Goal: Navigation & Orientation: Find specific page/section

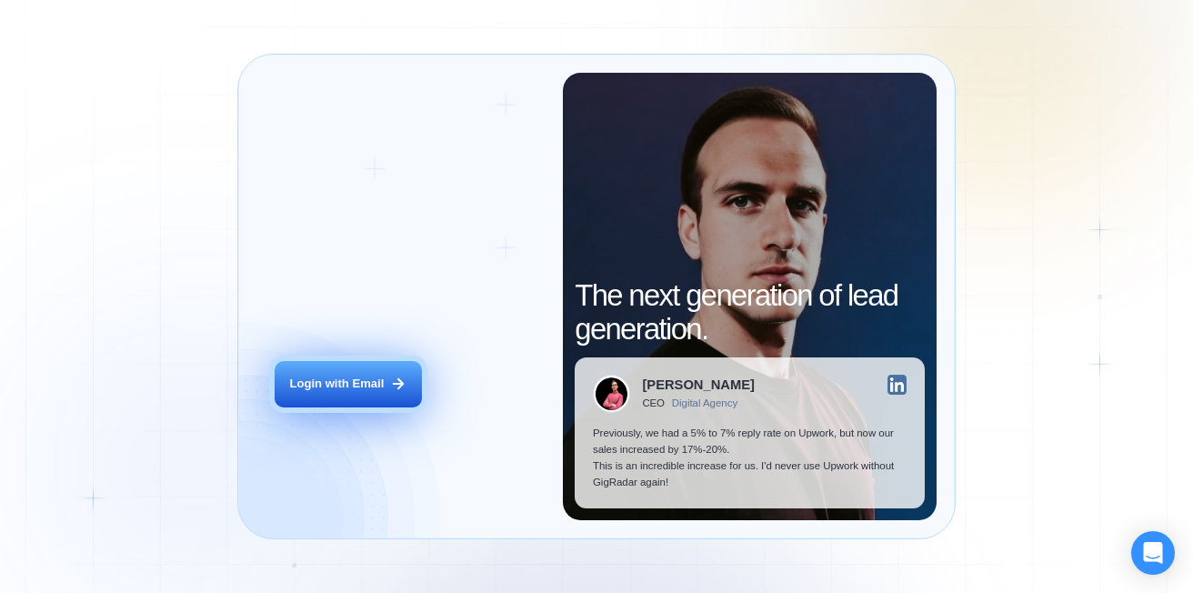
click at [311, 383] on div "Login with Email" at bounding box center [337, 384] width 95 height 16
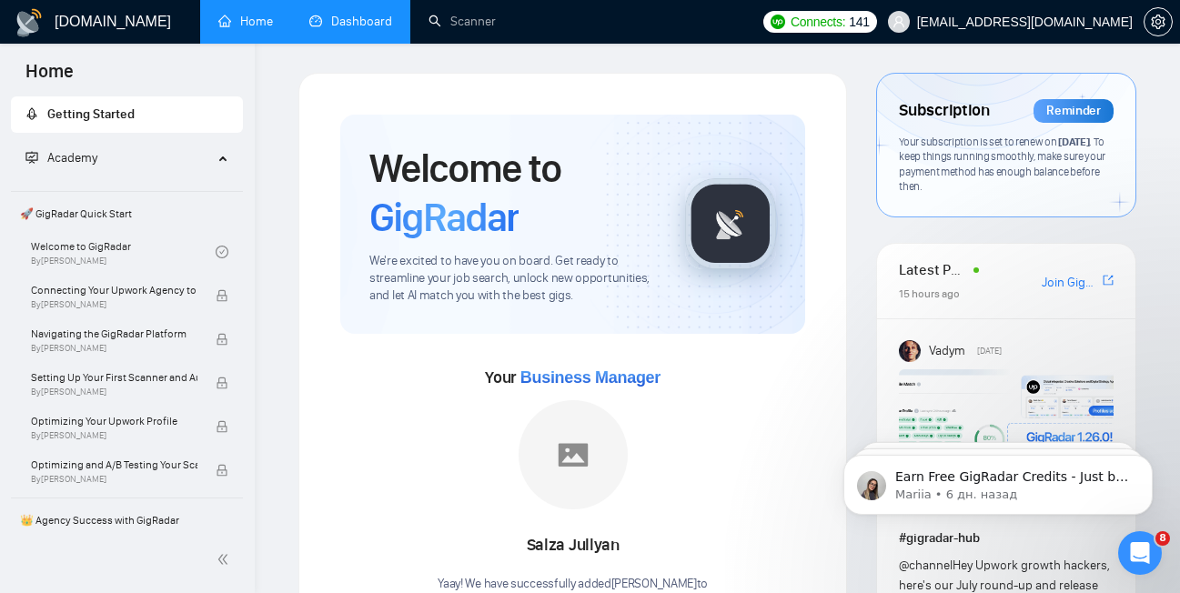
click at [382, 18] on link "Dashboard" at bounding box center [350, 21] width 83 height 15
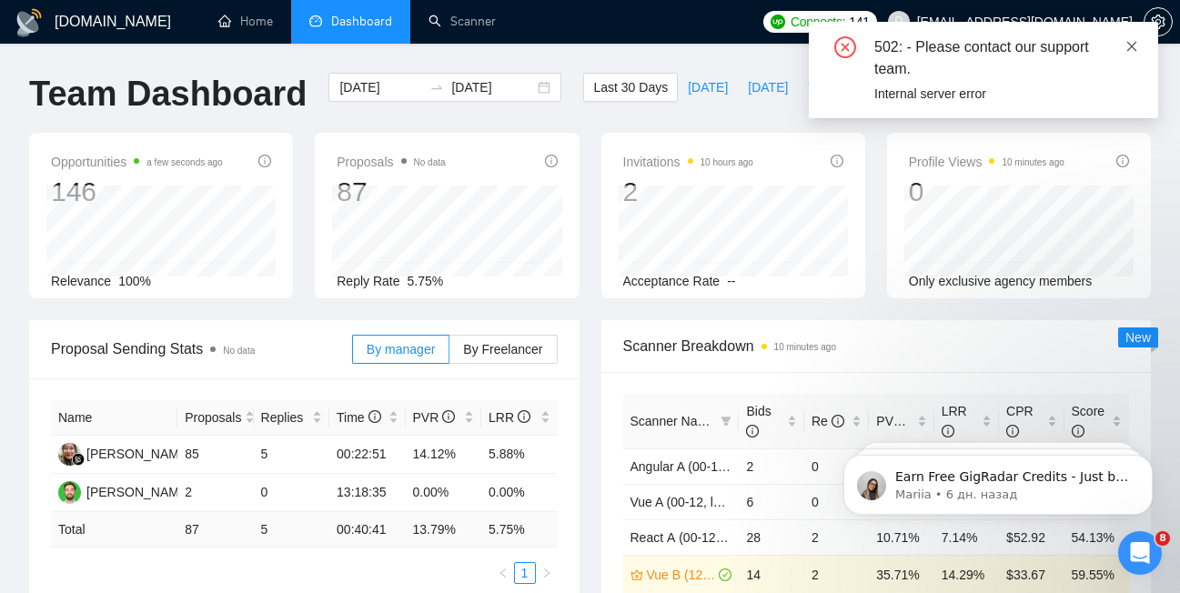
click at [1129, 46] on icon "close" at bounding box center [1131, 46] width 13 height 13
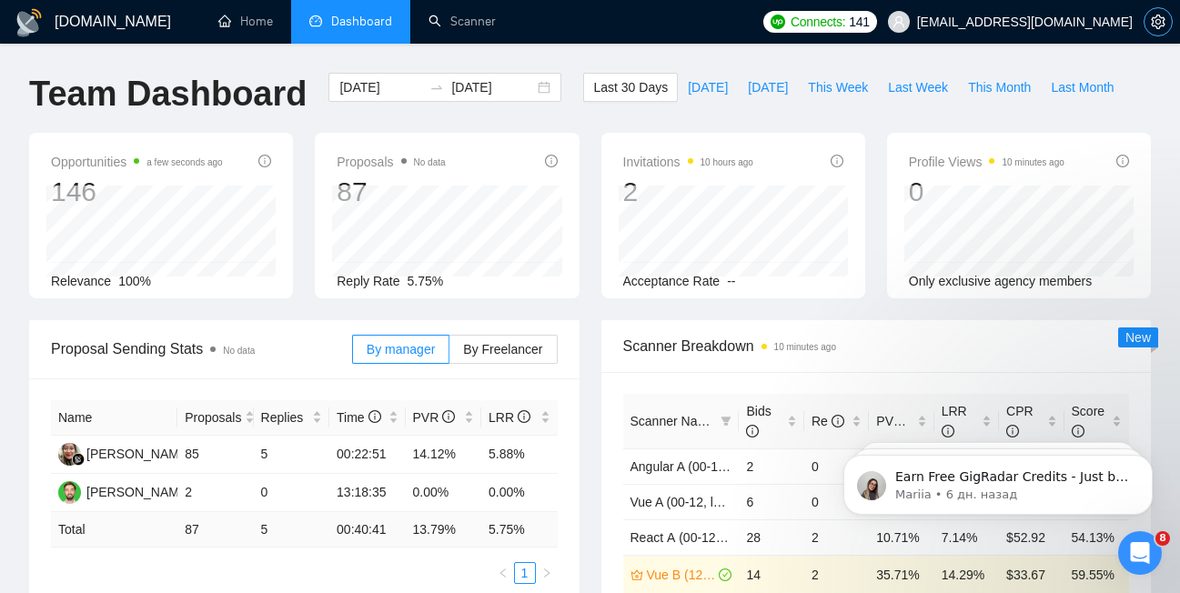
click at [1169, 23] on span "setting" at bounding box center [1157, 22] width 27 height 15
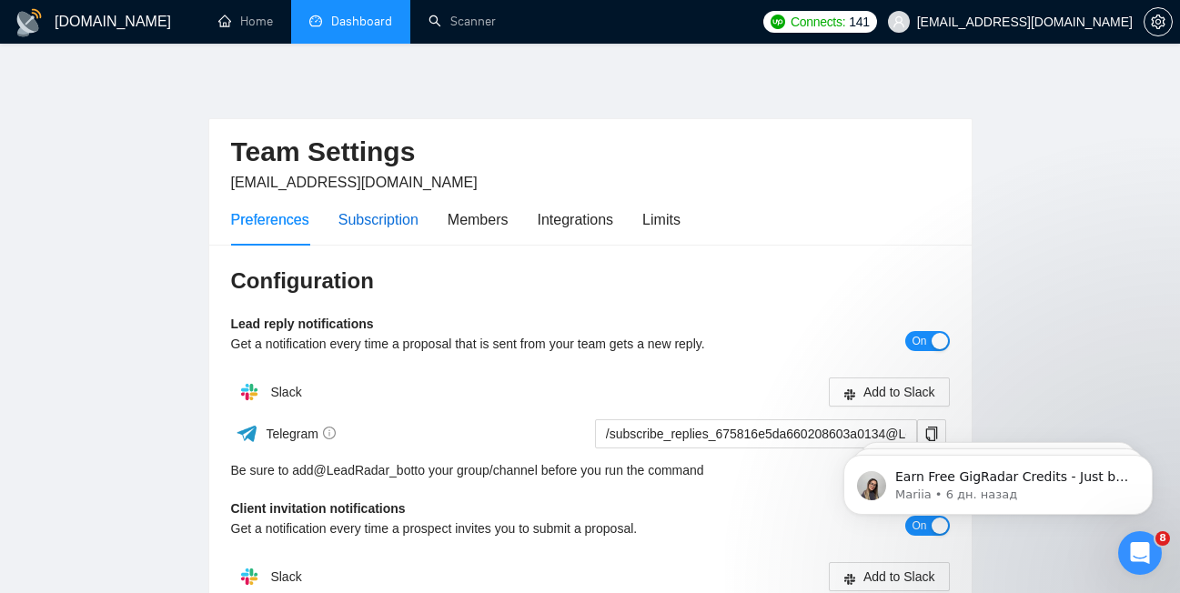
click at [401, 227] on div "Subscription" at bounding box center [378, 219] width 80 height 23
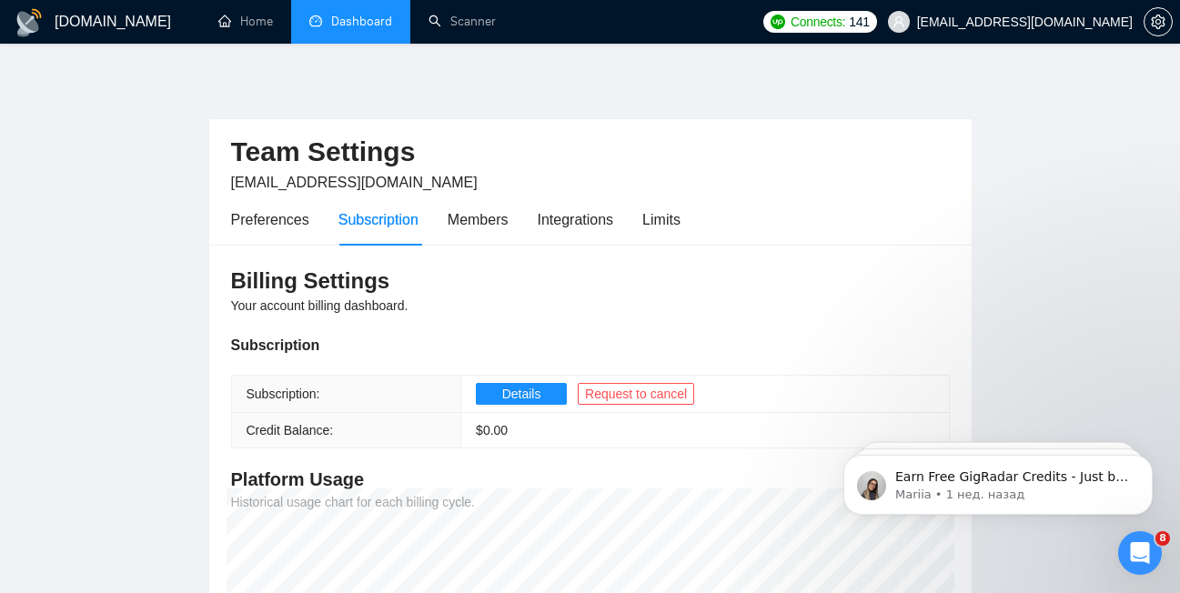
click at [352, 26] on link "Dashboard" at bounding box center [350, 21] width 83 height 15
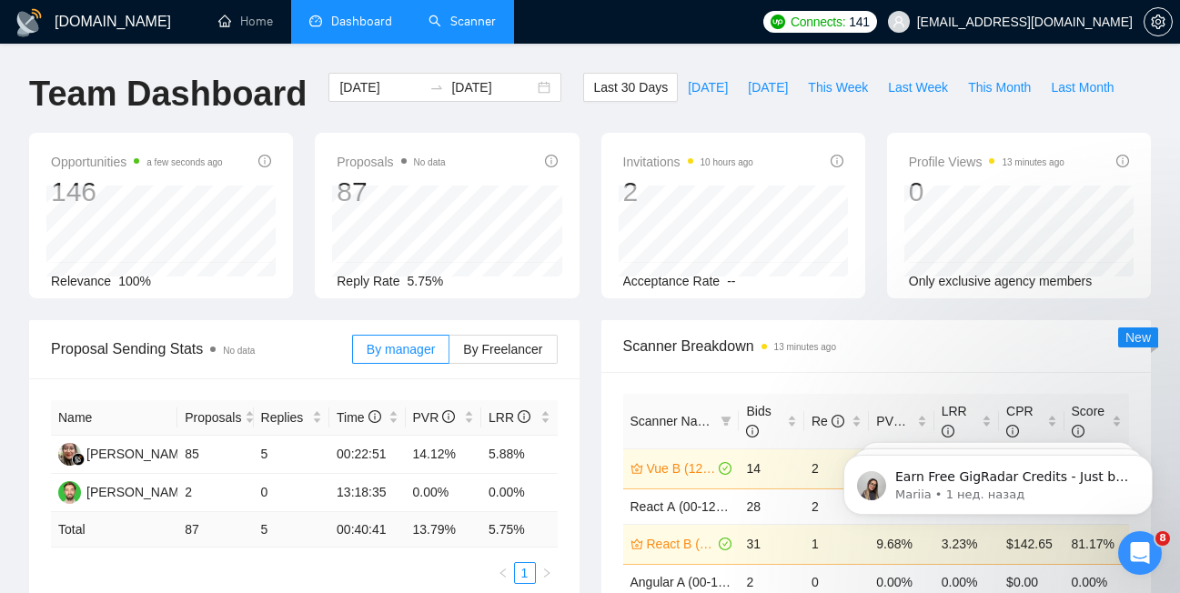
click at [478, 25] on link "Scanner" at bounding box center [461, 21] width 67 height 15
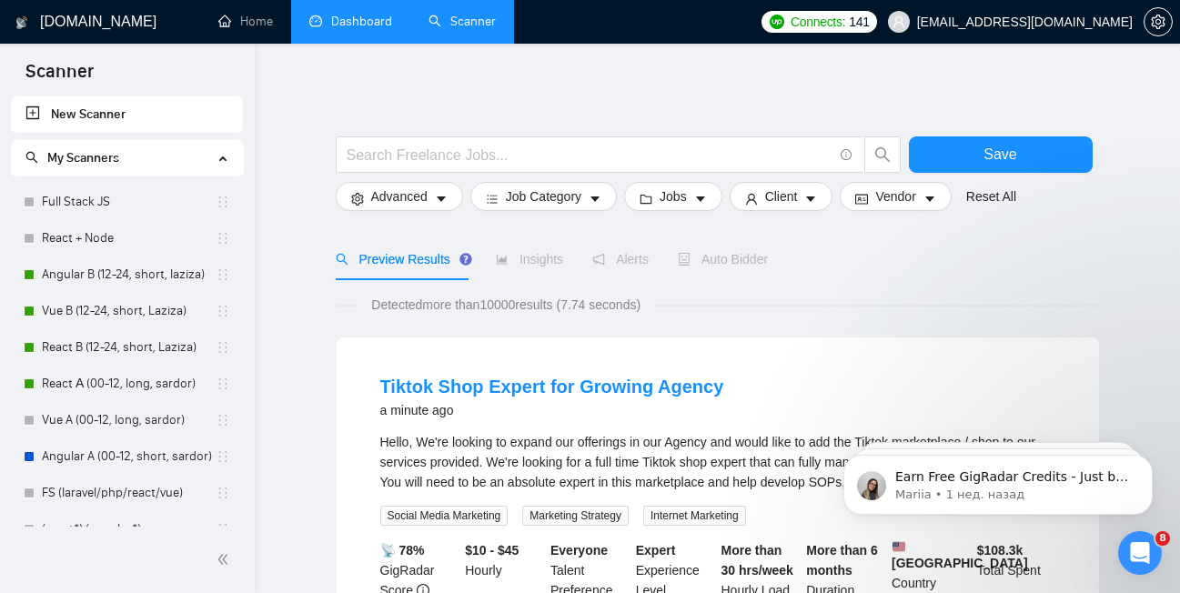
click at [368, 19] on link "Dashboard" at bounding box center [350, 21] width 83 height 15
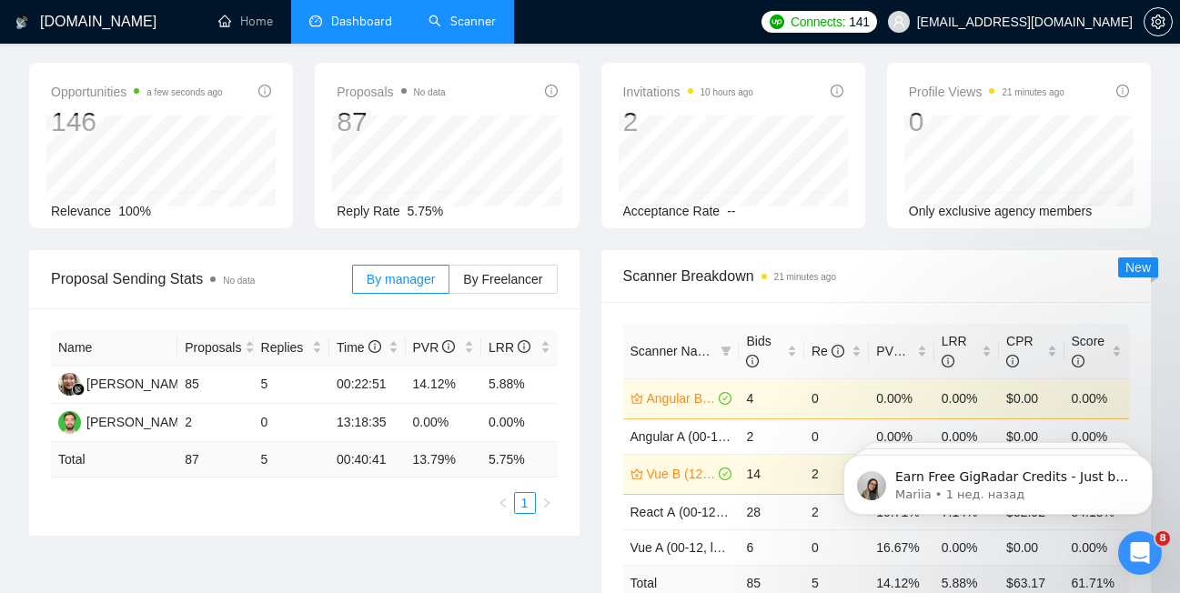
scroll to position [196, 0]
